Goal: Task Accomplishment & Management: Manage account settings

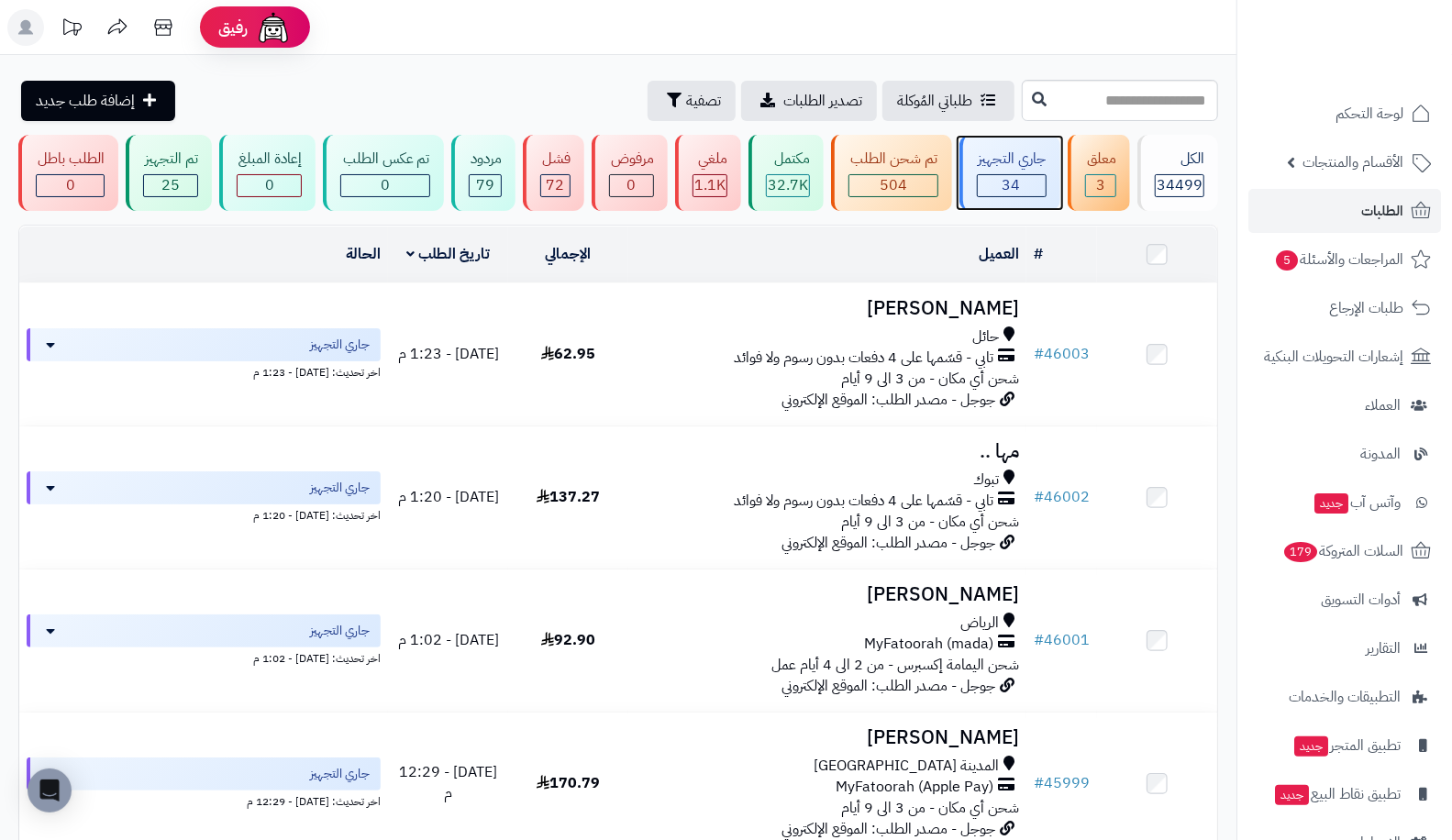
click at [1029, 158] on div "جاري التجهيز" at bounding box center [1011, 159] width 70 height 21
click at [1053, 642] on link "# 46001" at bounding box center [1062, 640] width 56 height 22
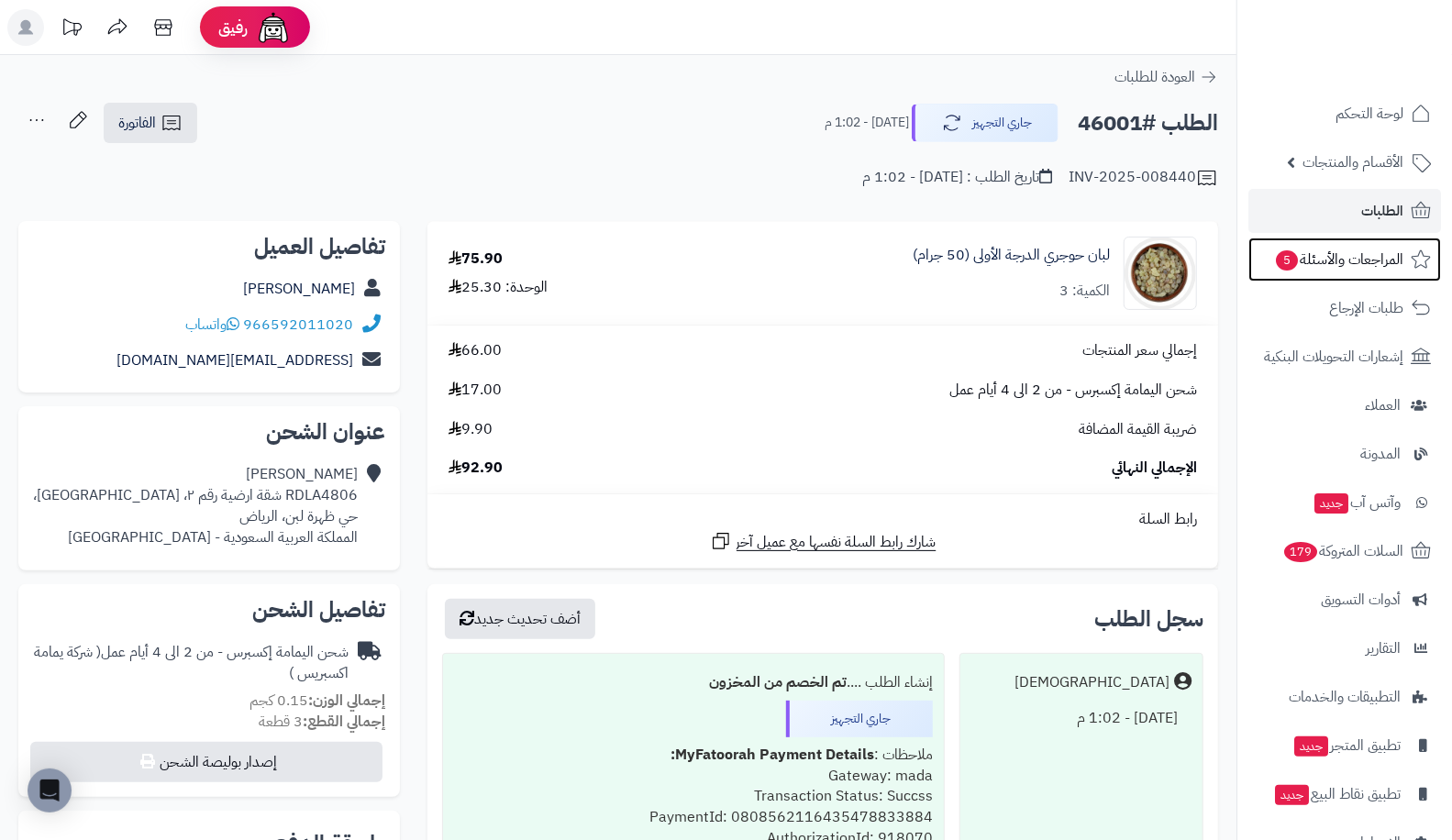
click at [1319, 254] on span "المراجعات والأسئلة 5" at bounding box center [1338, 259] width 129 height 26
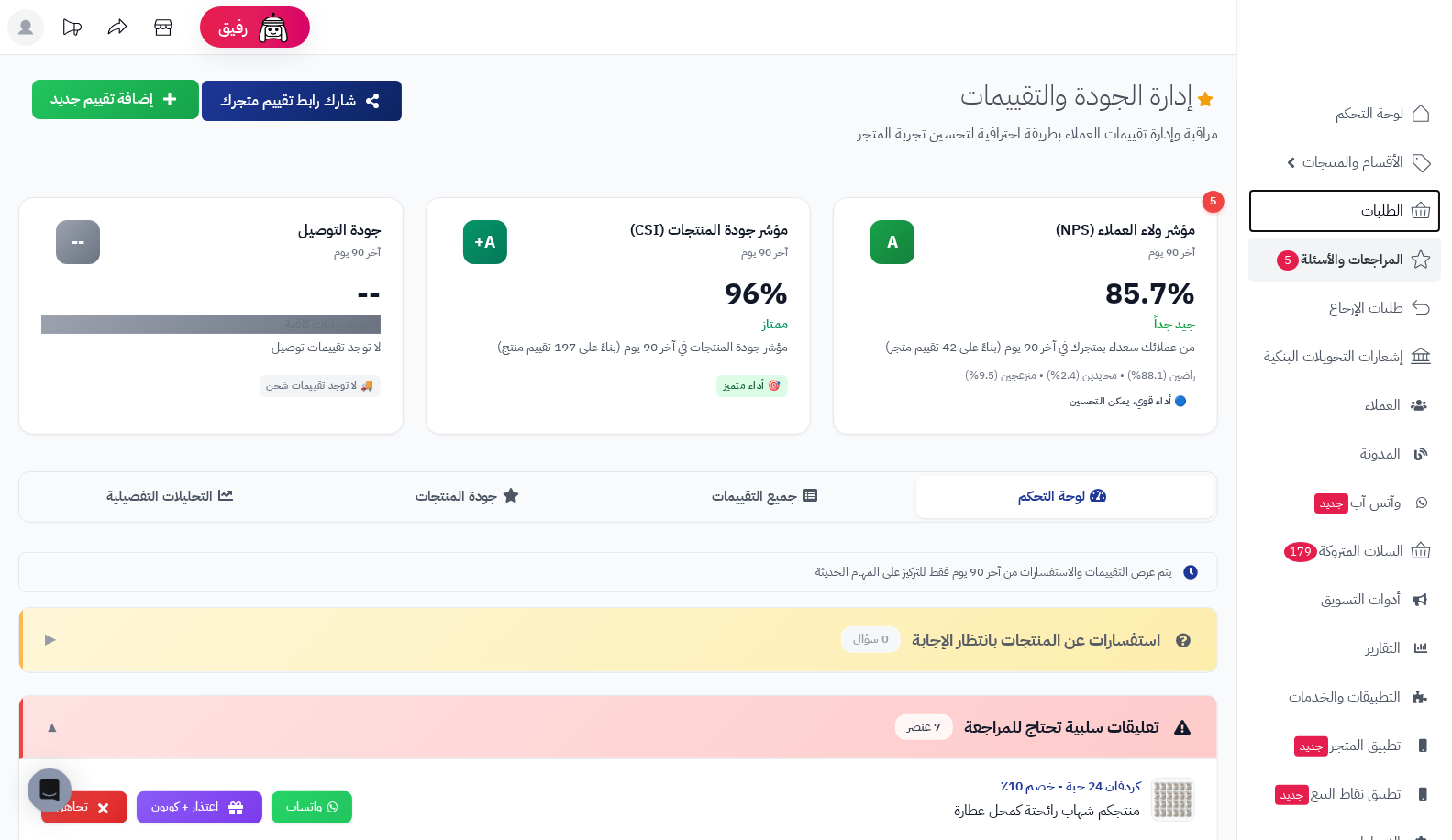
click at [1315, 198] on link "الطلبات" at bounding box center [1344, 211] width 193 height 44
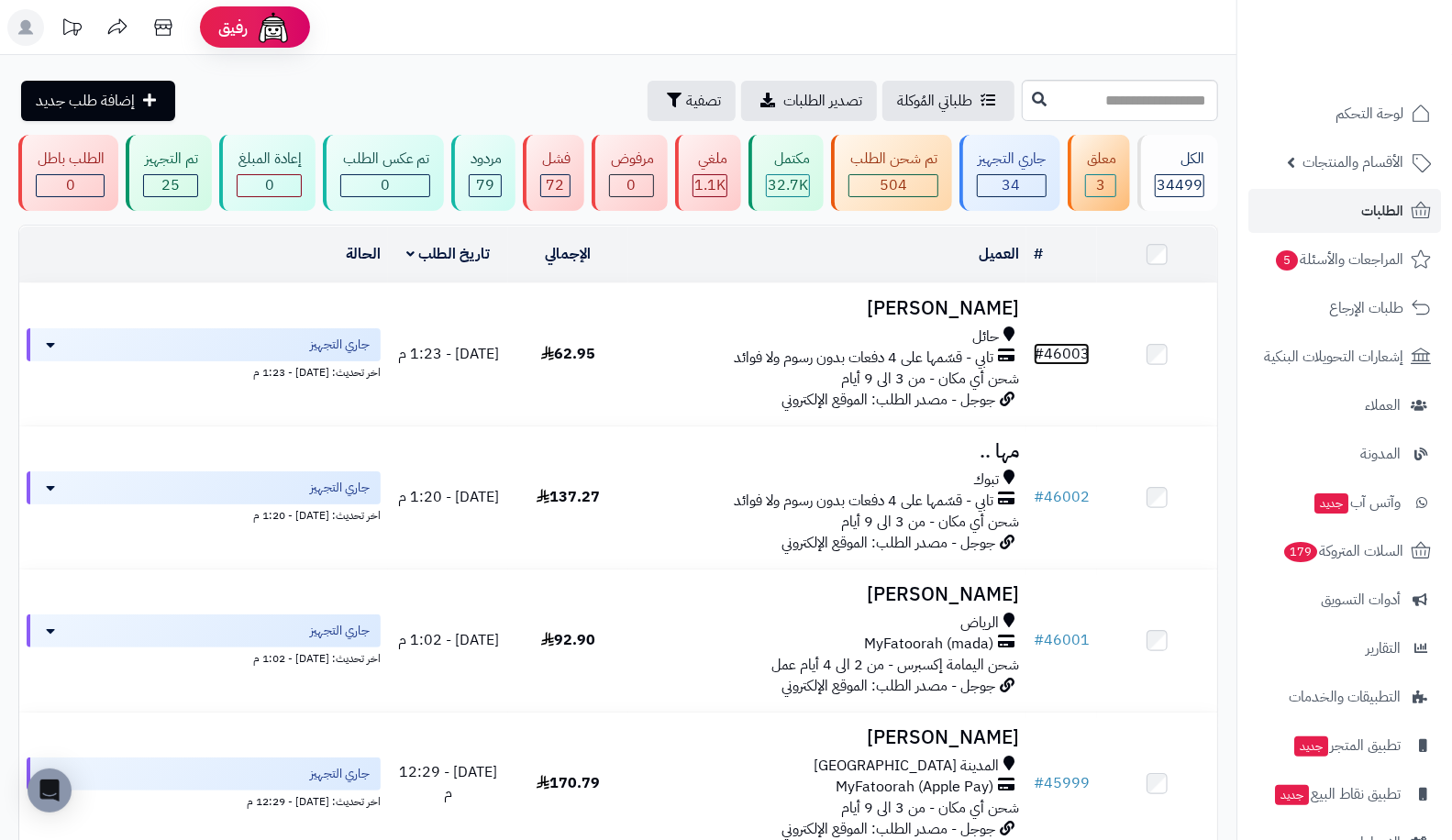
click at [1071, 350] on link "# 46003" at bounding box center [1062, 354] width 56 height 22
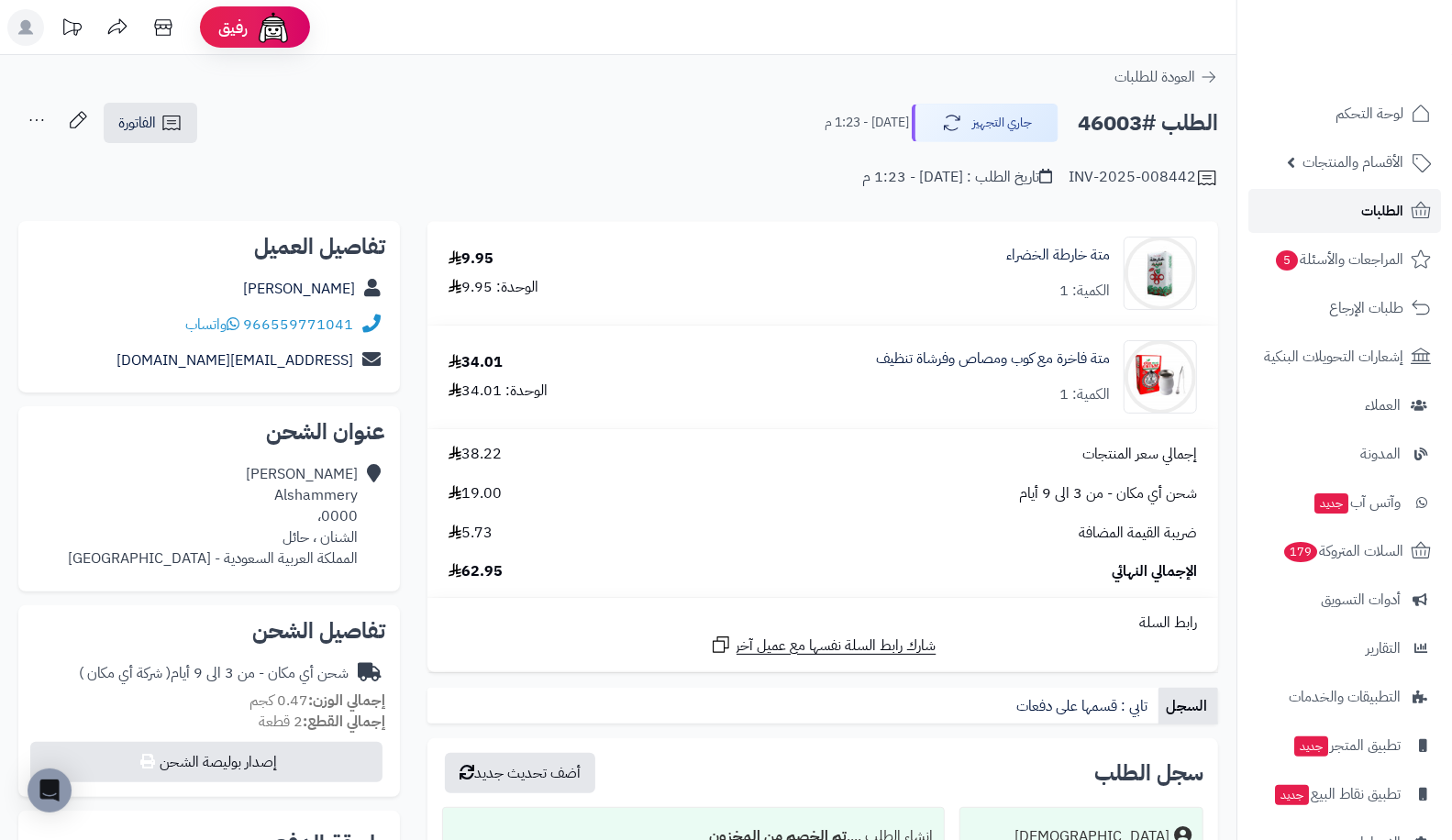
click at [1373, 218] on span "الطلبات" at bounding box center [1382, 211] width 42 height 26
